Goal: Use online tool/utility: Utilize a website feature to perform a specific function

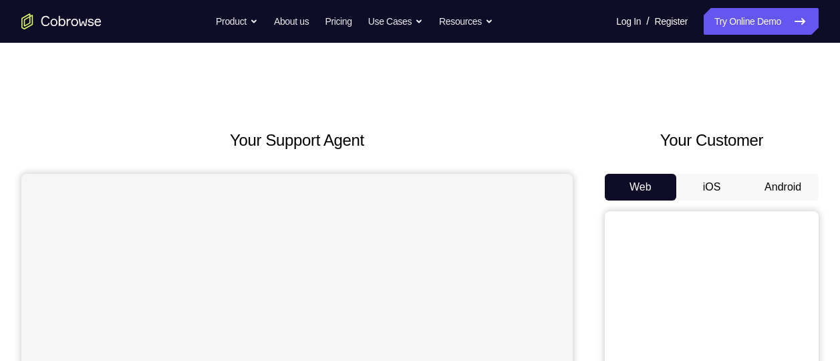
click at [786, 194] on button "Android" at bounding box center [782, 187] width 71 height 27
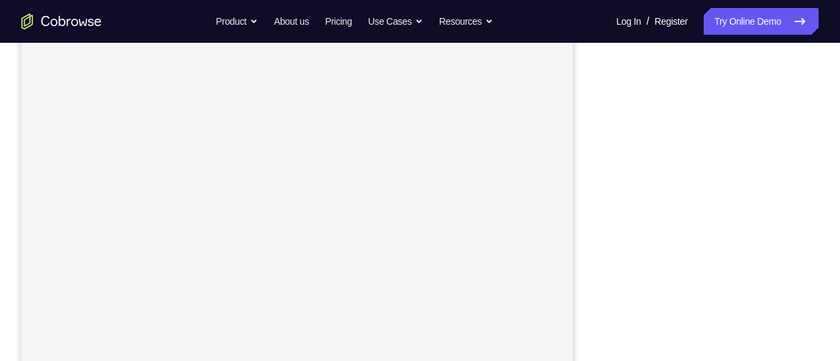
scroll to position [255, 0]
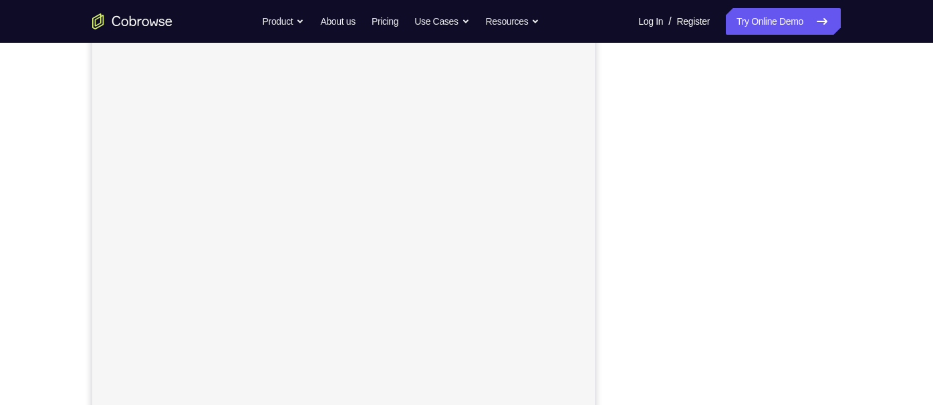
scroll to position [180, 0]
